Goal: Information Seeking & Learning: Learn about a topic

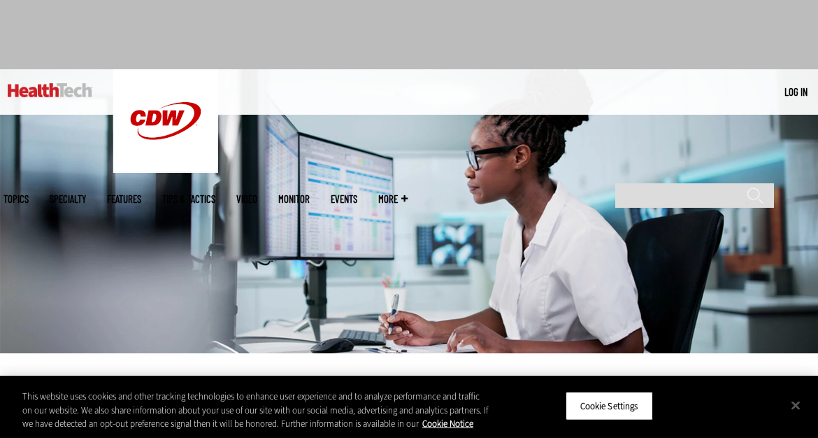
scroll to position [57, 0]
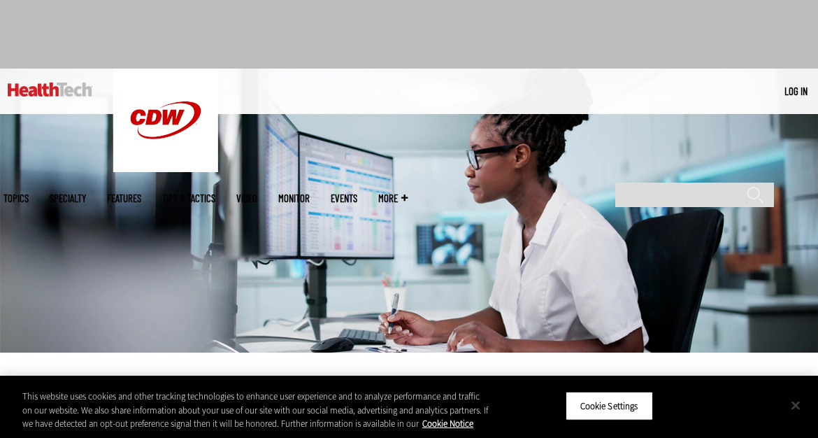
click at [788, 407] on button "Close" at bounding box center [795, 404] width 31 height 31
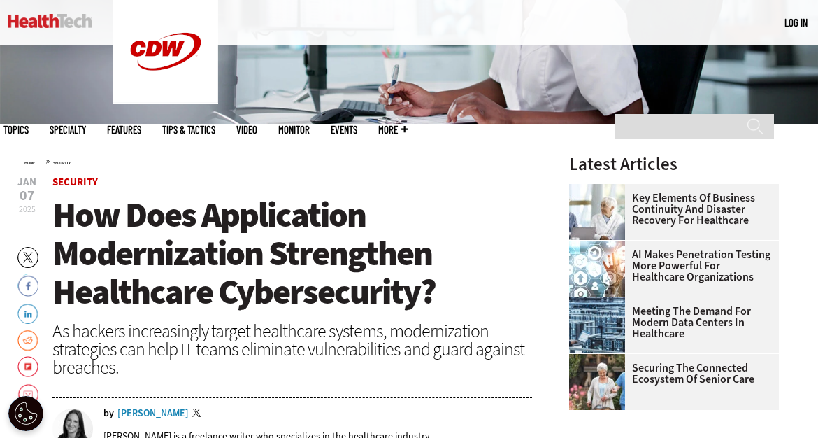
scroll to position [287, 0]
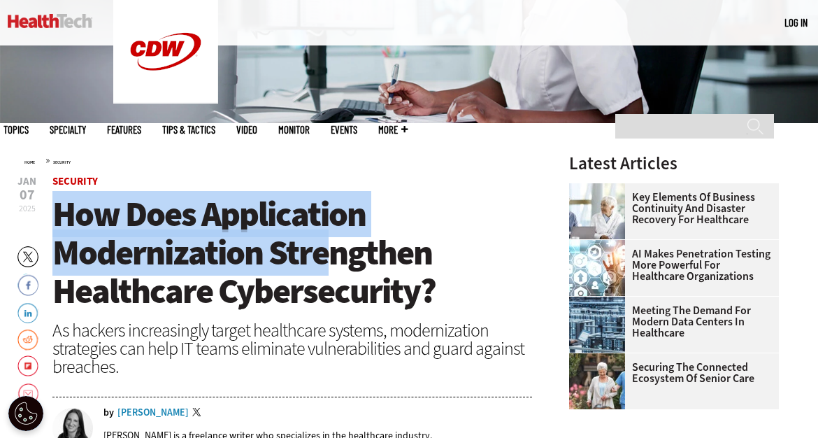
drag, startPoint x: 55, startPoint y: 221, endPoint x: 329, endPoint y: 257, distance: 276.5
click at [329, 257] on span "How Does Application Modernization Strengthen Healthcare Cybersecurity?" at bounding box center [243, 252] width 383 height 123
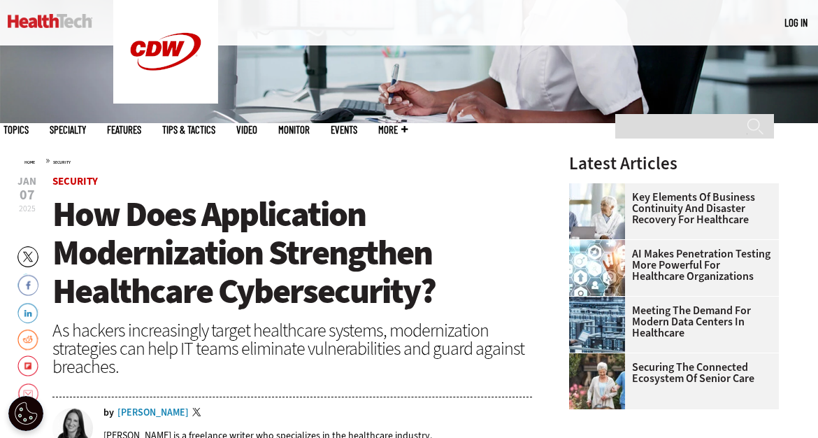
click at [161, 216] on span "How Does Application Modernization Strengthen Healthcare Cybersecurity?" at bounding box center [243, 252] width 383 height 123
click at [162, 268] on span "How Does Application Modernization Strengthen Healthcare Cybersecurity?" at bounding box center [243, 252] width 383 height 123
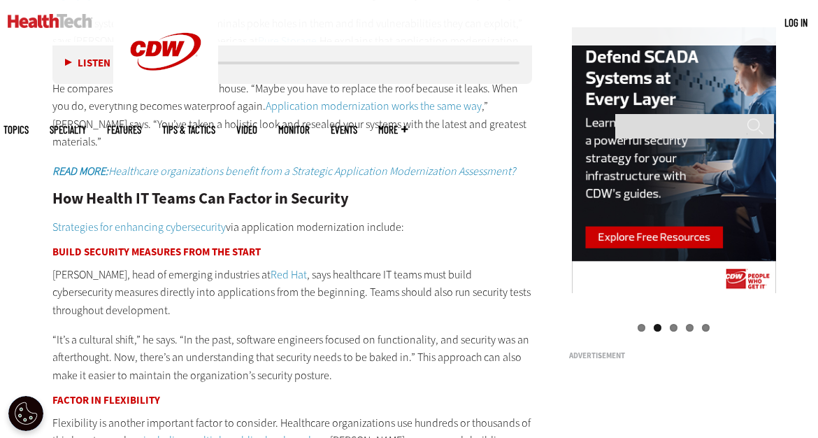
scroll to position [1326, 0]
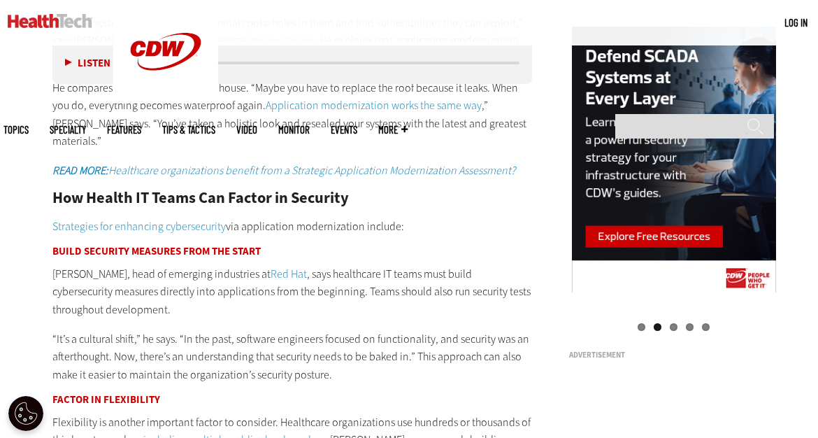
click at [182, 272] on p "Atif Chaughtai, head of emerging industries at Red Hat , says healthcare IT tea…" at bounding box center [292, 292] width 480 height 54
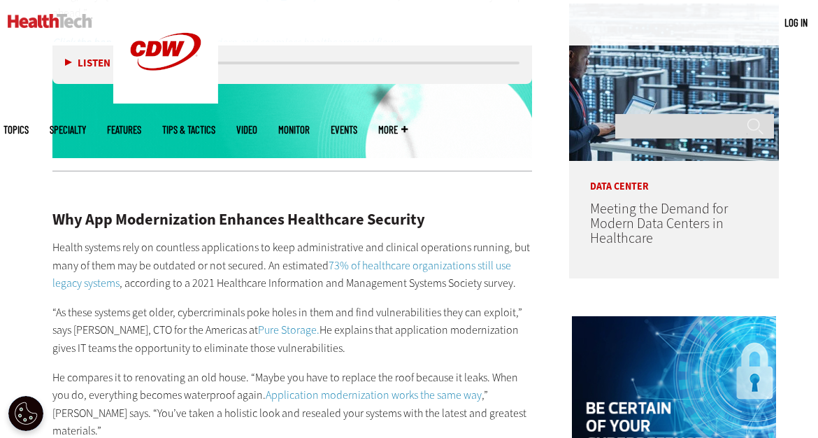
scroll to position [1047, 0]
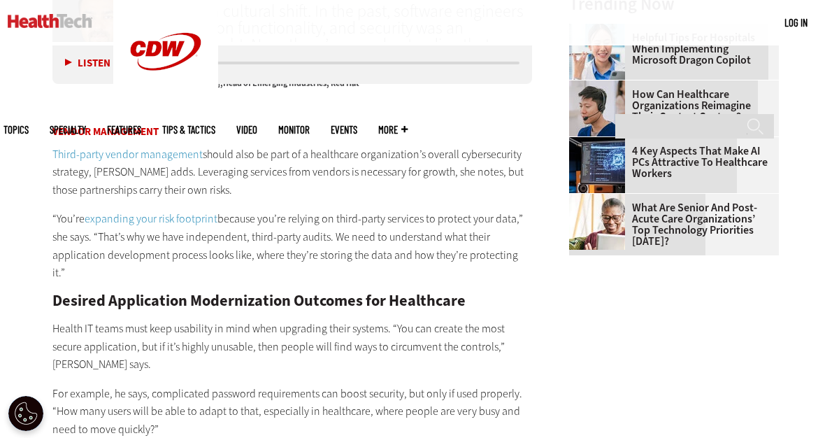
scroll to position [1908, 0]
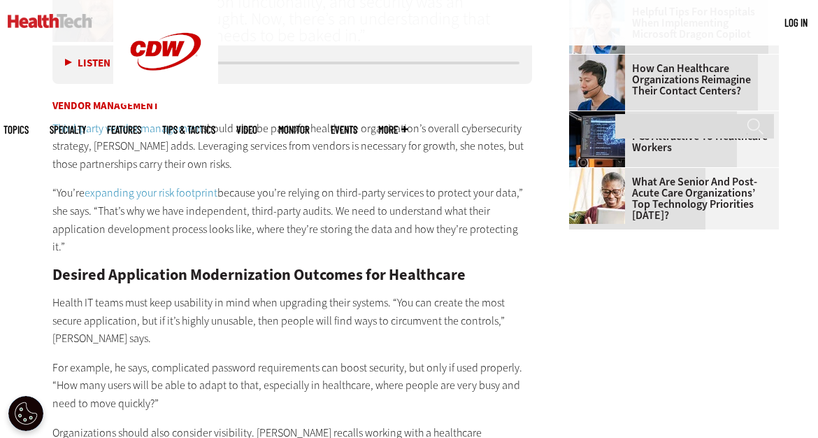
click at [137, 267] on h2 "Desired Application Modernization Outcomes for Healthcare" at bounding box center [292, 274] width 480 height 15
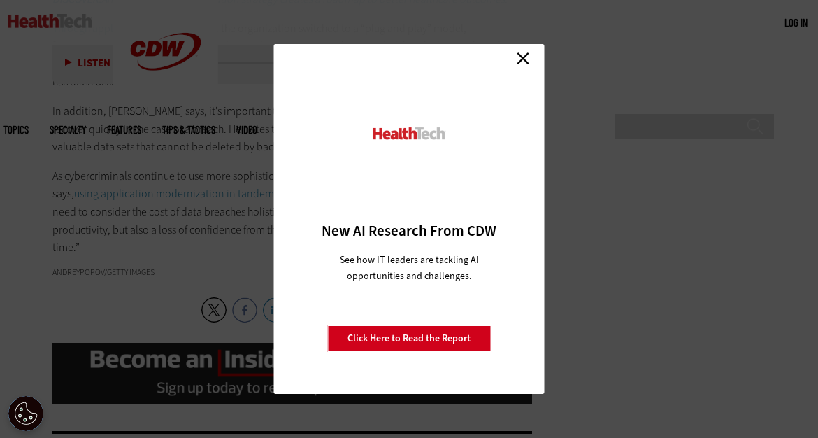
scroll to position [2450, 0]
click at [531, 55] on link "Close" at bounding box center [523, 58] width 21 height 21
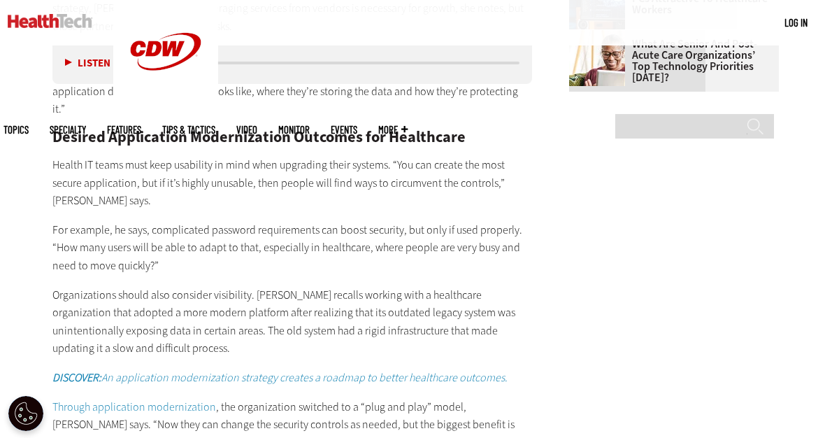
scroll to position [2070, 0]
click at [149, 287] on p "Organizations should also consider visibility. Chaughtai recalls working with a…" at bounding box center [292, 322] width 480 height 71
click at [187, 322] on div "Vendor Management Third-party vendor management should also be part of a health…" at bounding box center [292, 299] width 480 height 671
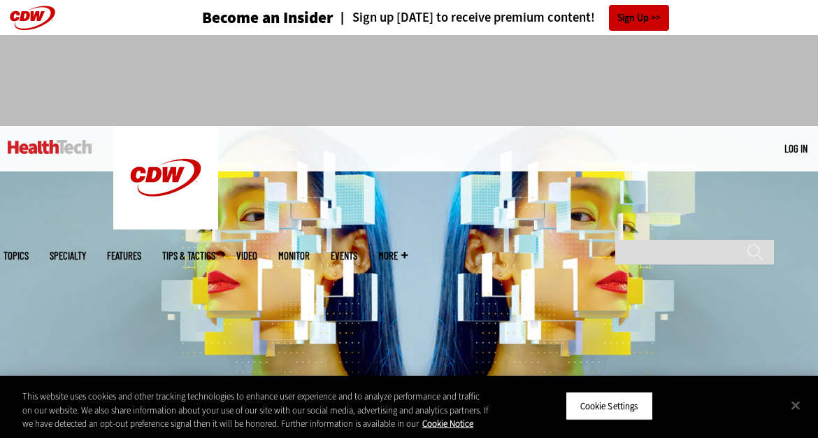
click at [95, 273] on img at bounding box center [409, 268] width 818 height 284
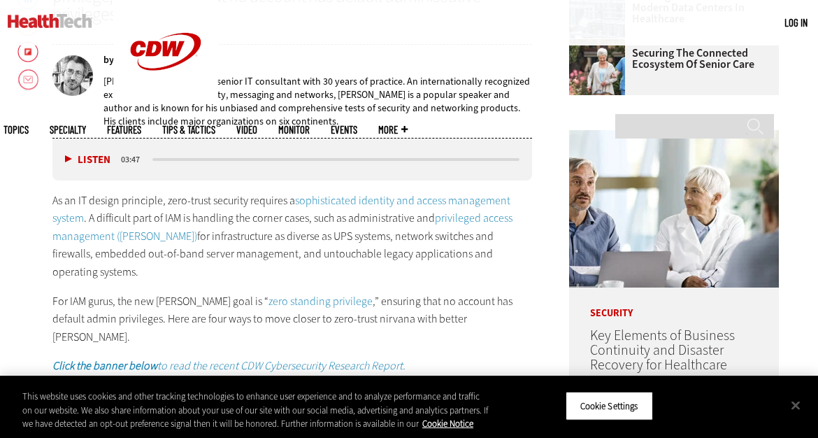
scroll to position [601, 0]
click at [110, 292] on p "For IAM gurus, the new PAM goal is “ zero standing privilege ,” ensuring that n…" at bounding box center [292, 319] width 480 height 54
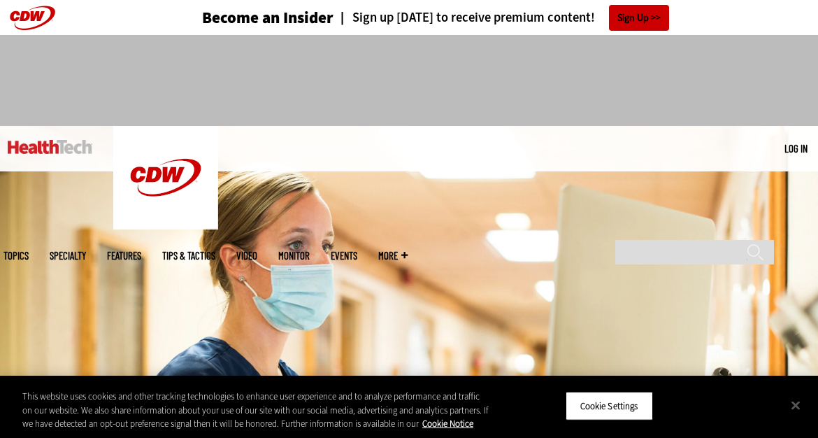
click at [137, 296] on img at bounding box center [409, 268] width 818 height 284
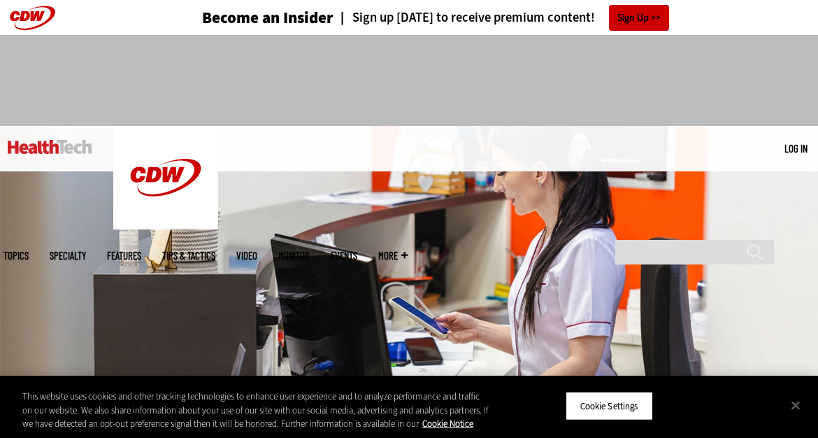
click at [145, 293] on img at bounding box center [409, 268] width 818 height 284
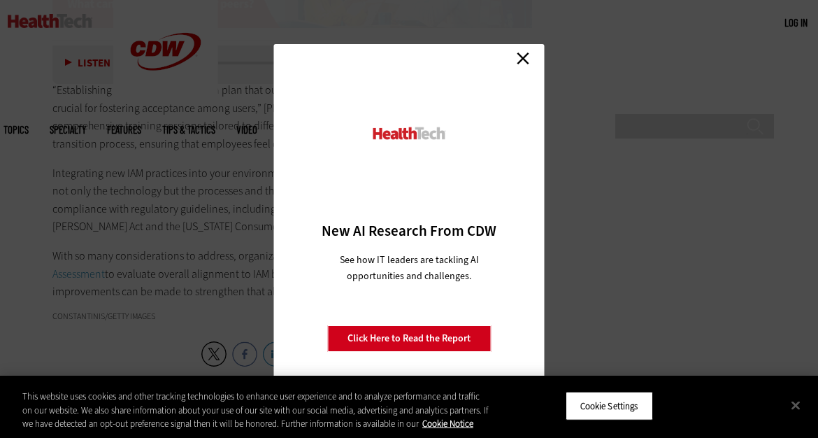
scroll to position [2347, 0]
click at [526, 54] on link "Close" at bounding box center [523, 58] width 21 height 21
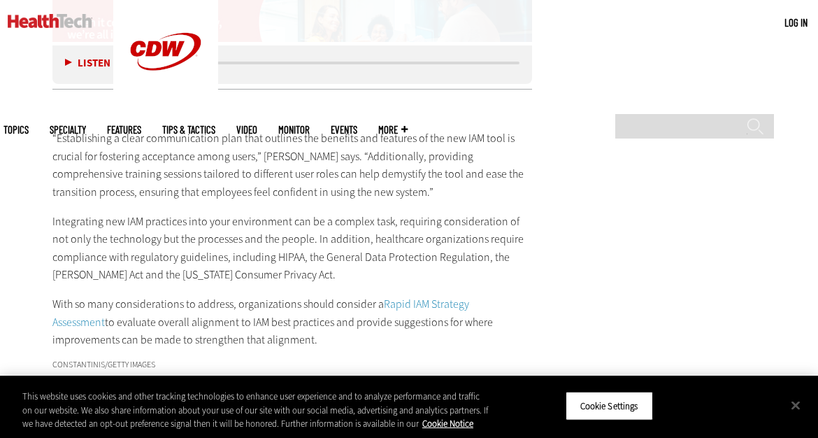
scroll to position [2295, 0]
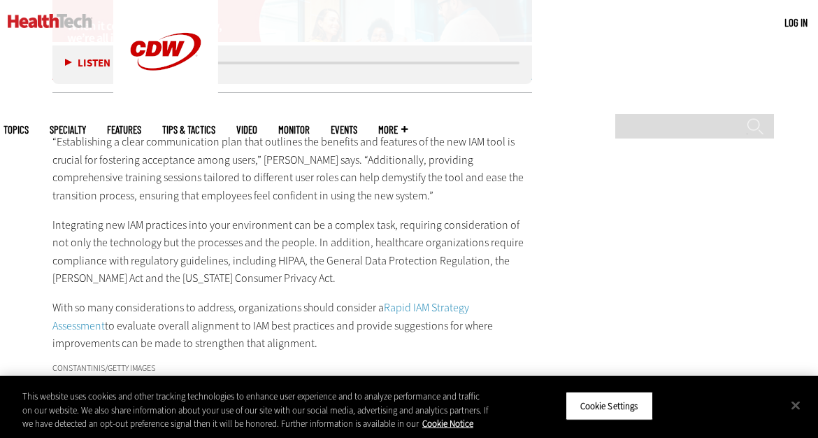
click at [143, 247] on p "Integrating new IAM practices into your environment can be a complex task, requ…" at bounding box center [292, 251] width 480 height 71
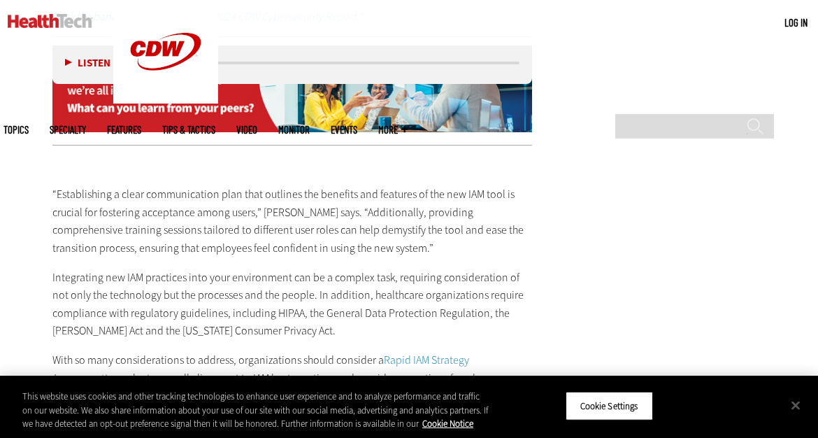
scroll to position [2240, 0]
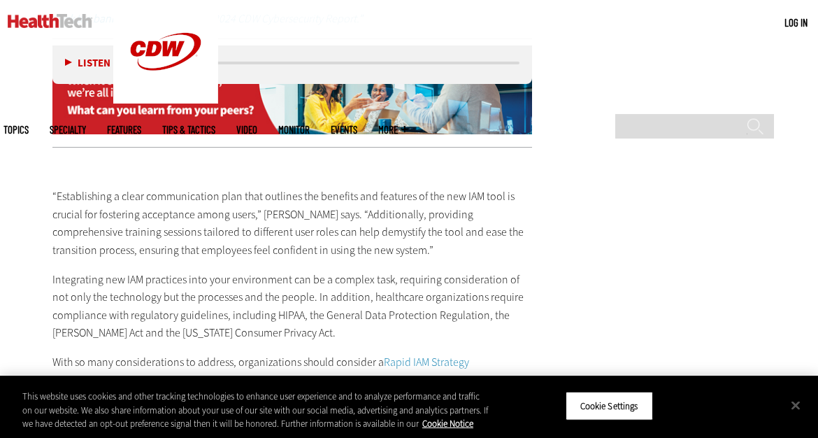
click at [169, 271] on p "Integrating new IAM practices into your environment can be a complex task, requ…" at bounding box center [292, 306] width 480 height 71
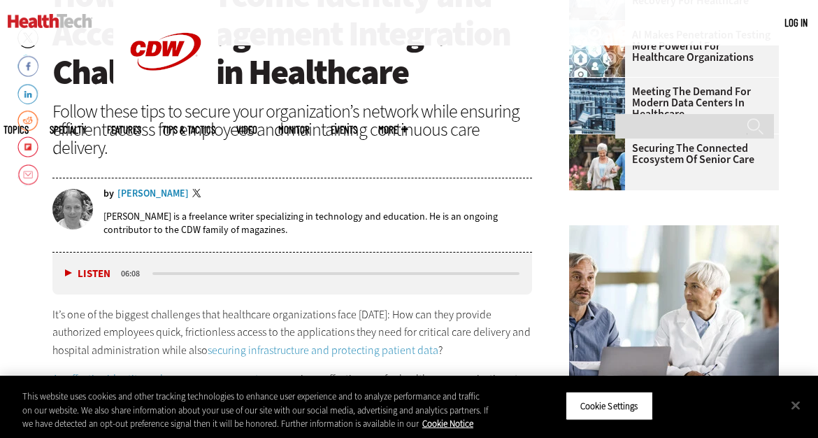
scroll to position [507, 0]
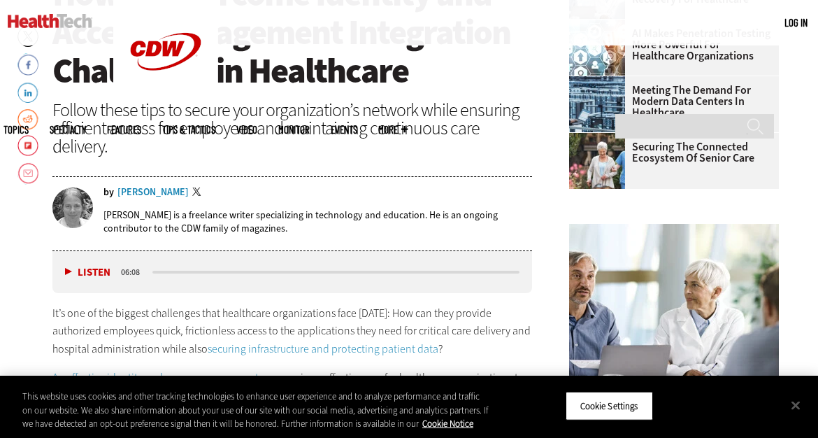
click at [177, 304] on p "It’s one of the biggest challenges that healthcare organizations face today: Ho…" at bounding box center [292, 331] width 480 height 54
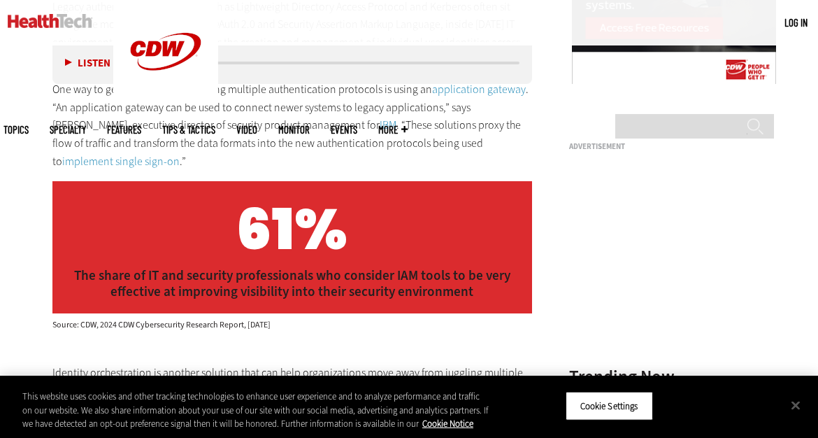
scroll to position [1760, 0]
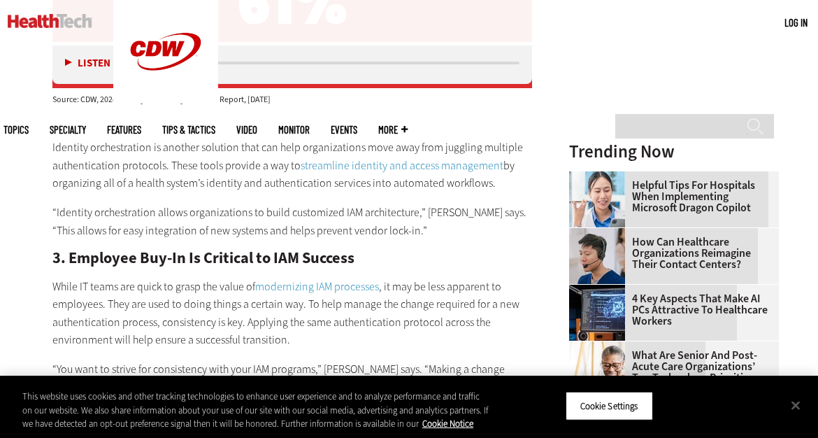
click at [152, 206] on div "Identity orchestration is another solution that can help organizations move awa…" at bounding box center [292, 322] width 480 height 369
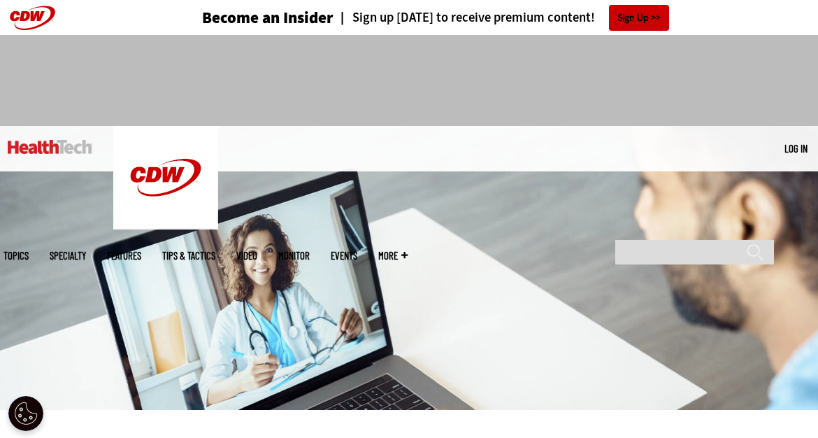
click at [147, 248] on img at bounding box center [409, 268] width 818 height 284
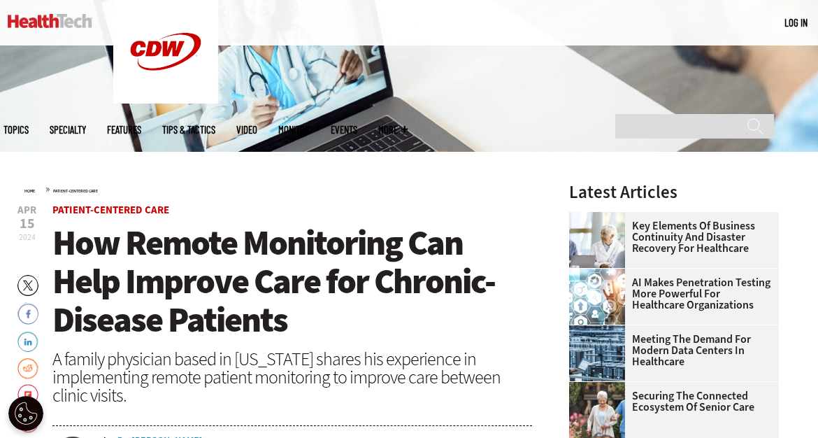
scroll to position [191, 0]
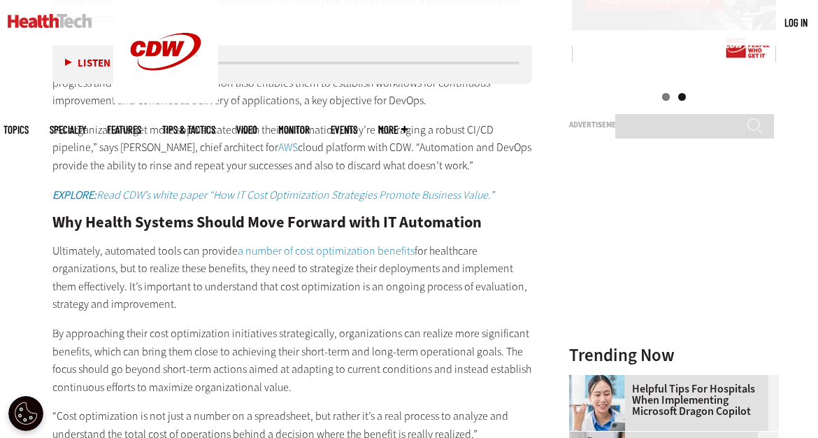
scroll to position [1565, 0]
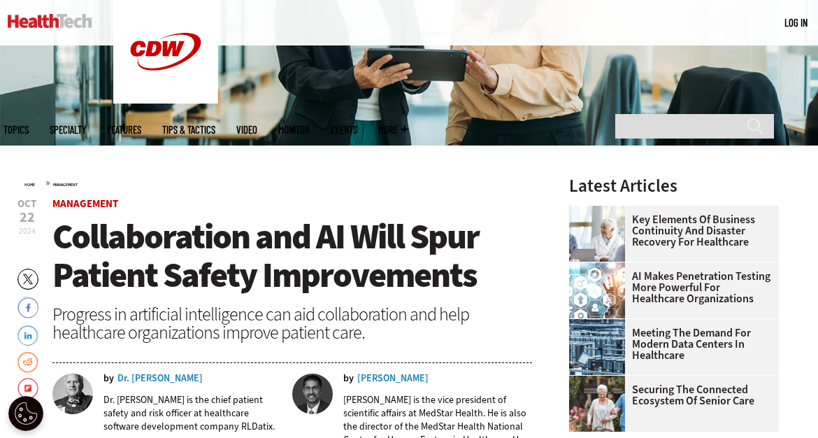
scroll to position [265, 0]
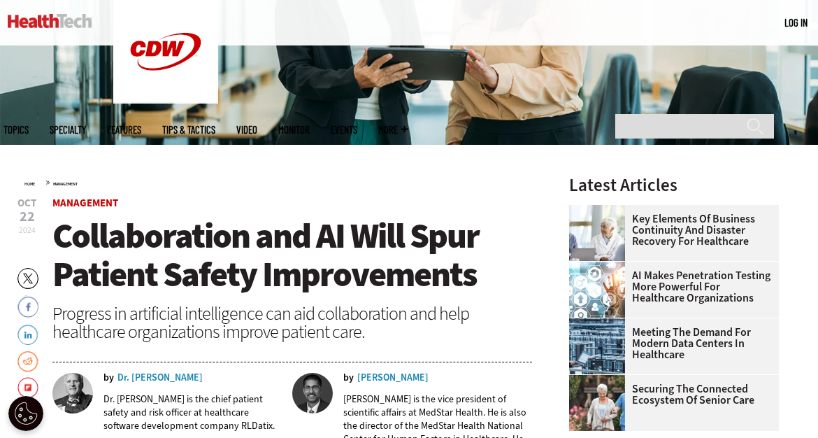
click at [174, 313] on div "Progress in artificial intelligence can aid collaboration and help healthcare o…" at bounding box center [292, 322] width 480 height 36
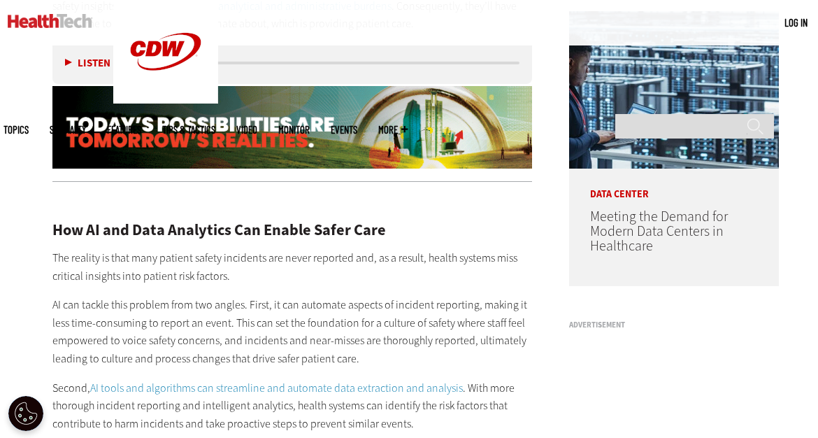
scroll to position [1060, 0]
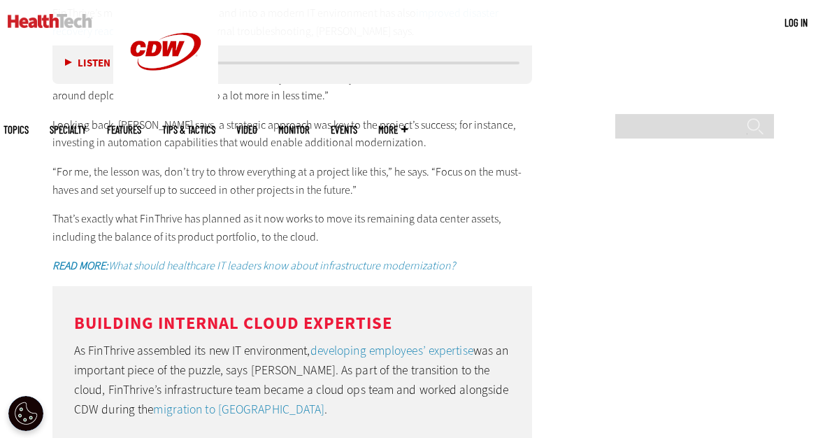
scroll to position [3816, 0]
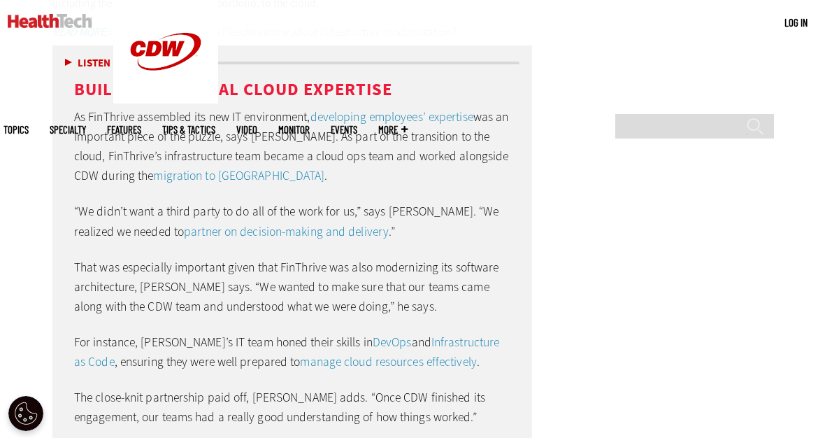
click at [185, 328] on div "Building Internal Cloud Expertise As FinThrive assembled its new IT environment…" at bounding box center [292, 261] width 480 height 419
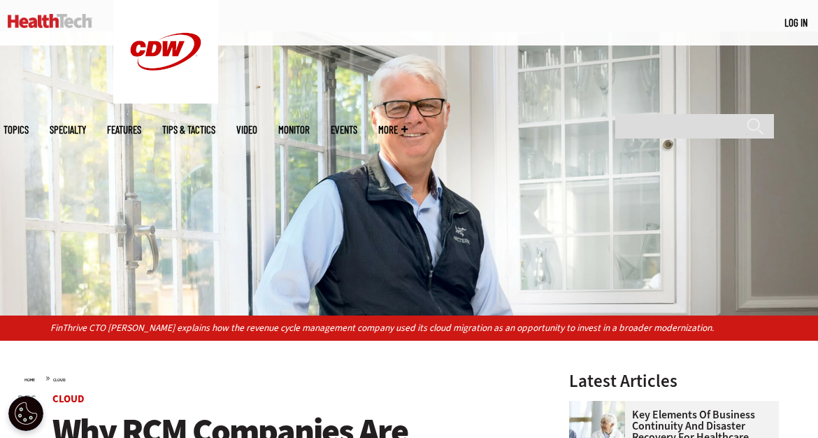
scroll to position [327, 0]
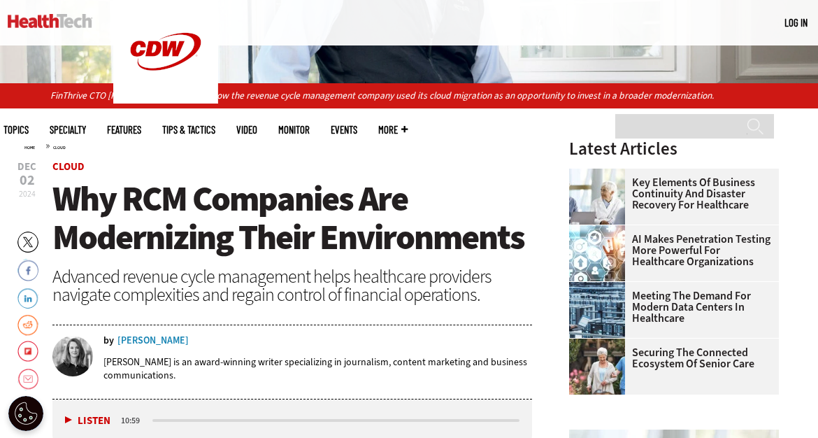
click at [166, 269] on div "Advanced revenue cycle management helps healthcare providers navigate complexit…" at bounding box center [292, 285] width 480 height 36
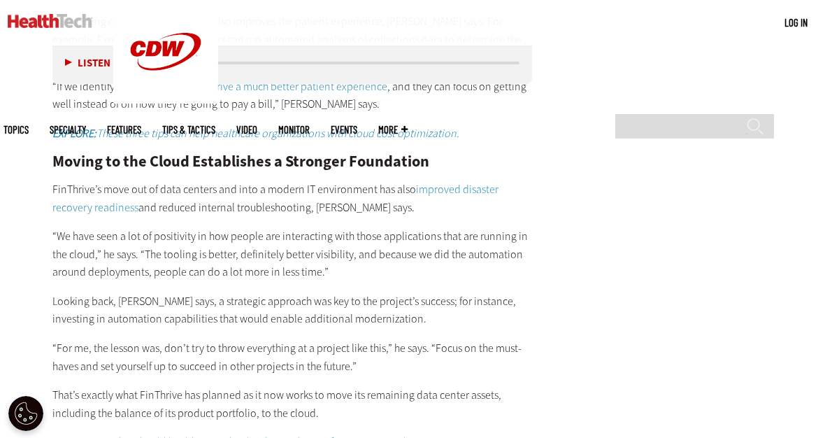
scroll to position [3406, 0]
click at [155, 228] on p "“We have seen a lot of positivity in how people are interacting with those appl…" at bounding box center [292, 255] width 480 height 54
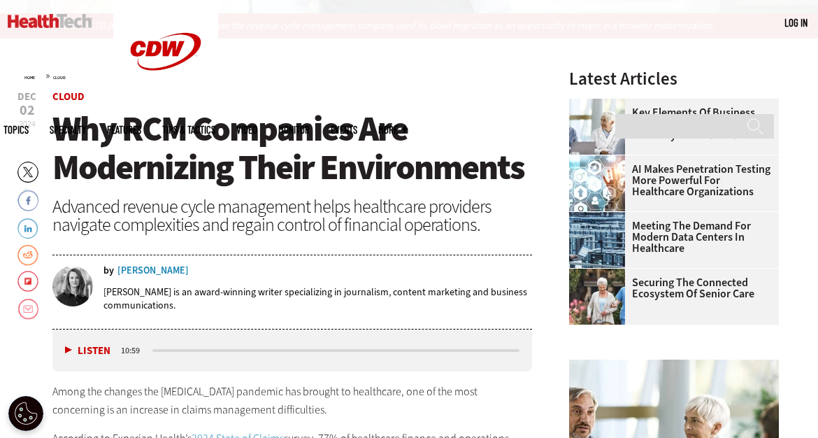
scroll to position [397, 0]
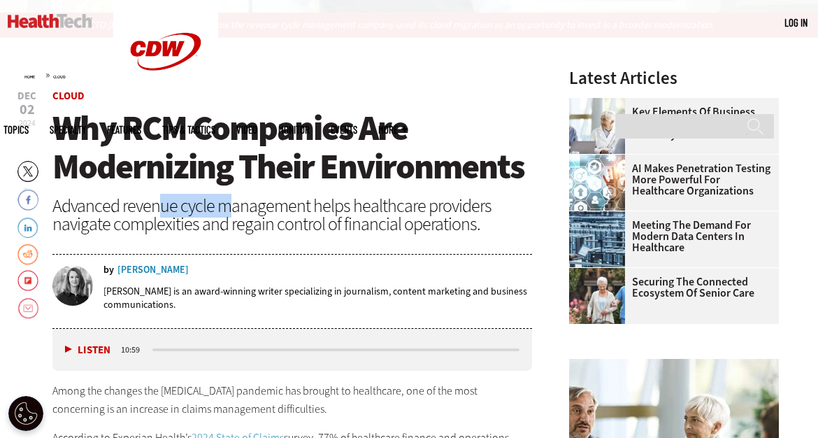
drag, startPoint x: 155, startPoint y: 208, endPoint x: 235, endPoint y: 196, distance: 80.6
click at [235, 196] on div "Advanced revenue cycle management helps healthcare providers navigate complexit…" at bounding box center [292, 214] width 480 height 36
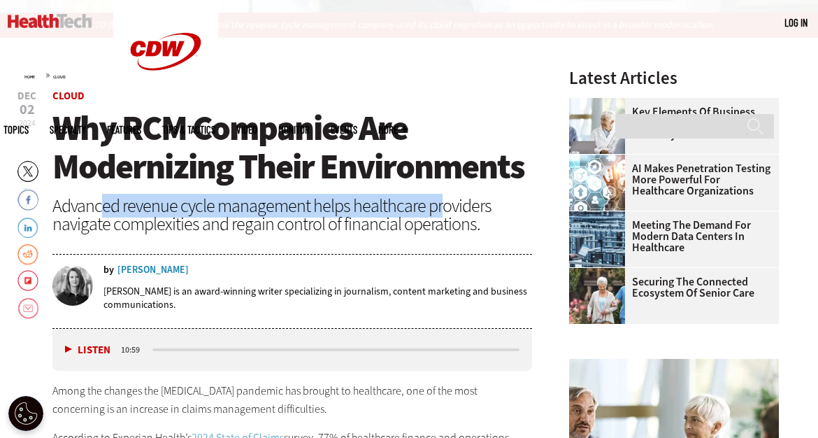
drag, startPoint x: 105, startPoint y: 203, endPoint x: 436, endPoint y: 199, distance: 331.5
click at [436, 199] on div "Advanced revenue cycle management helps healthcare providers navigate complexit…" at bounding box center [292, 214] width 480 height 36
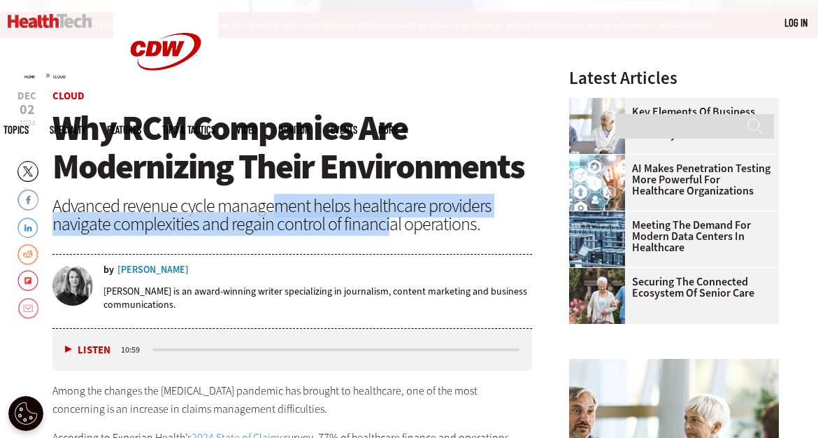
drag, startPoint x: 271, startPoint y: 216, endPoint x: 389, endPoint y: 222, distance: 117.6
click at [389, 222] on div "Advanced revenue cycle management helps healthcare providers navigate complexit…" at bounding box center [292, 214] width 480 height 36
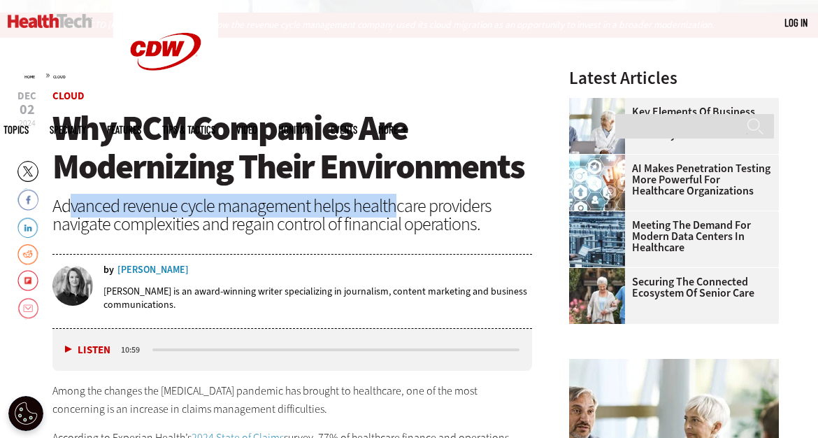
drag, startPoint x: 66, startPoint y: 203, endPoint x: 399, endPoint y: 216, distance: 333.8
click at [399, 216] on div "Advanced revenue cycle management helps healthcare providers navigate complexit…" at bounding box center [292, 214] width 480 height 36
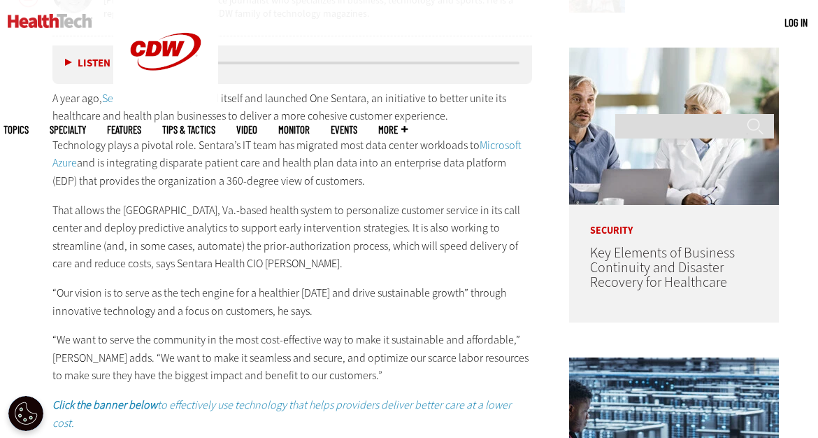
scroll to position [682, 0]
